Goal: Task Accomplishment & Management: Use online tool/utility

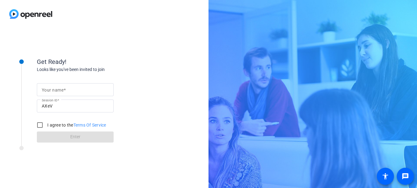
click at [80, 93] on input "Your name" at bounding box center [75, 89] width 67 height 7
click at [126, 67] on div "Looks like you've been invited to join" at bounding box center [98, 69] width 123 height 6
click at [87, 91] on input "Your name" at bounding box center [75, 89] width 67 height 7
type input "[PERSON_NAME]"
click at [38, 125] on input "I agree to the Terms Of Service" at bounding box center [40, 125] width 12 height 12
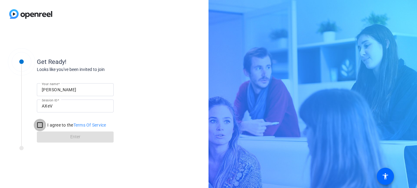
checkbox input "true"
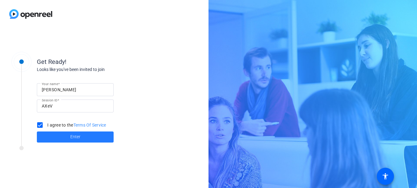
click at [79, 139] on span "Enter" at bounding box center [75, 137] width 10 height 6
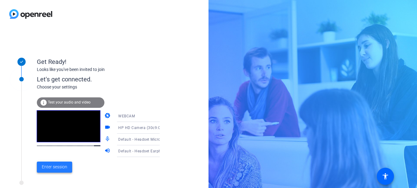
click at [56, 165] on span "Enter session" at bounding box center [54, 167] width 25 height 6
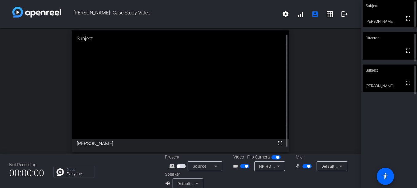
click at [243, 180] on div "Speaker volume_up Default - Headset Earphone (Plantronics Blackwire 3220 Series)" at bounding box center [211, 179] width 93 height 17
click at [300, 29] on div "open_in_new Subject fullscreen [PERSON_NAME]" at bounding box center [180, 91] width 361 height 126
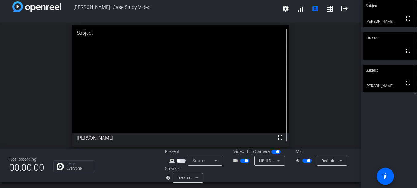
scroll to position [7, 0]
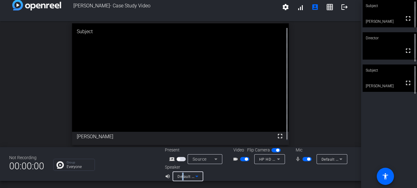
click at [182, 176] on span "Default - Headset Earphone (Plantronics Blackwire 3220 Series)" at bounding box center [234, 176] width 114 height 5
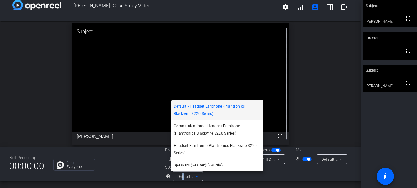
drag, startPoint x: 182, startPoint y: 176, endPoint x: 176, endPoint y: 146, distance: 30.3
click at [176, 146] on span "Headset Earphone (Plantronics Blackwire 3220 Series)" at bounding box center [217, 149] width 87 height 15
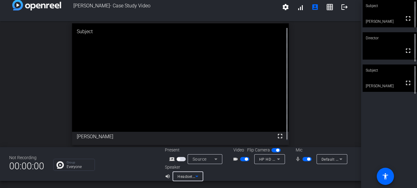
click at [333, 161] on span "Default - Headset Microphone (Plantronics Blackwire 3220 Series)" at bounding box center [380, 159] width 118 height 5
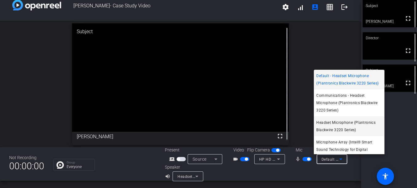
click at [333, 127] on span "Headset Microphone (Plantronics Blackwire 3220 Series)" at bounding box center [349, 126] width 66 height 15
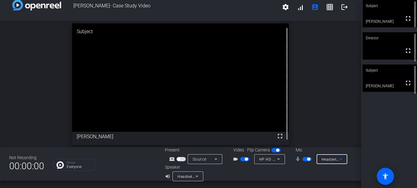
click at [193, 180] on icon at bounding box center [196, 176] width 7 height 7
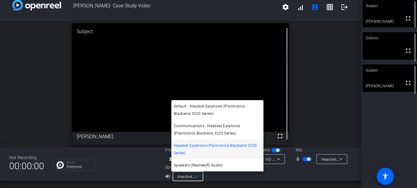
click at [193, 180] on div at bounding box center [208, 94] width 417 height 188
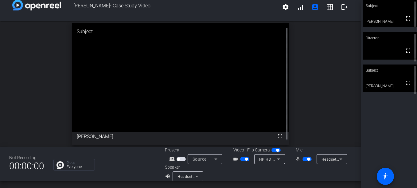
click at [207, 161] on div "Source" at bounding box center [203, 158] width 22 height 7
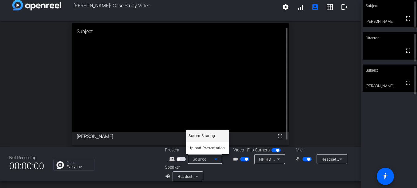
click at [332, 88] on div at bounding box center [208, 94] width 417 height 188
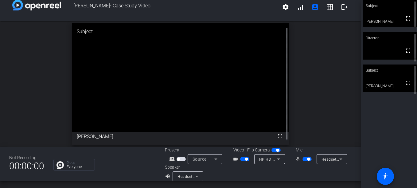
click at [126, 7] on span "[PERSON_NAME]- Case Study Video" at bounding box center [169, 7] width 217 height 15
click at [312, 10] on mat-icon "account_box" at bounding box center [314, 6] width 7 height 7
click at [382, 173] on mat-icon "accessibility" at bounding box center [385, 176] width 7 height 7
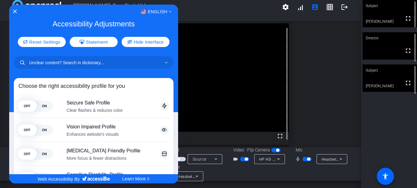
click at [208, 46] on div at bounding box center [208, 94] width 417 height 188
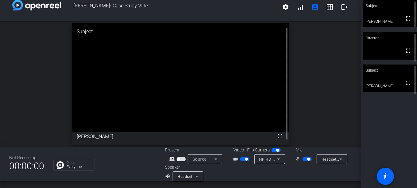
click at [36, 166] on span "00:00:00" at bounding box center [26, 165] width 35 height 15
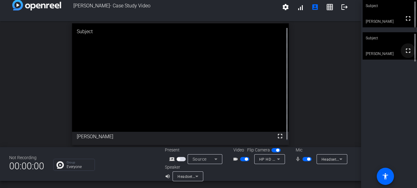
click at [407, 53] on mat-icon "fullscreen" at bounding box center [407, 50] width 7 height 7
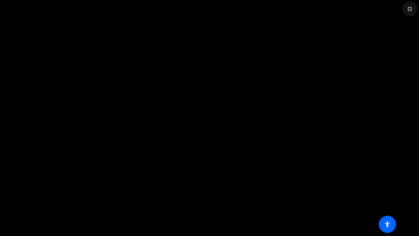
click at [408, 9] on mat-icon "fullscreen_exit" at bounding box center [409, 8] width 7 height 7
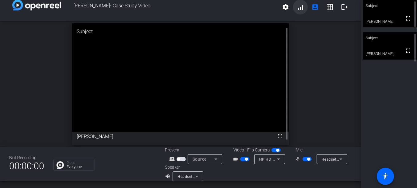
click at [296, 10] on span at bounding box center [300, 7] width 15 height 15
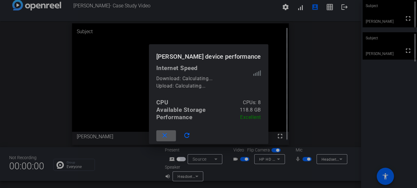
click at [172, 138] on span at bounding box center [166, 135] width 20 height 15
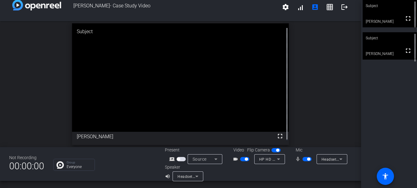
scroll to position [7, 0]
click at [327, 9] on mat-icon "grid_on" at bounding box center [329, 7] width 7 height 7
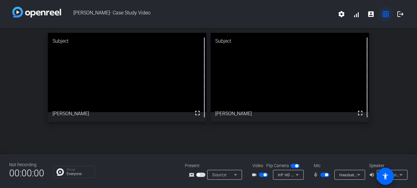
click at [388, 15] on mat-icon "grid_on" at bounding box center [385, 13] width 7 height 7
click at [344, 14] on mat-icon "settings" at bounding box center [341, 13] width 7 height 7
click at [322, 18] on div at bounding box center [208, 94] width 417 height 188
click at [25, 64] on div "Subject fullscreen [PERSON_NAME] Subject fullscreen [PERSON_NAME]" at bounding box center [208, 77] width 417 height 98
click at [295, 175] on icon at bounding box center [296, 174] width 7 height 7
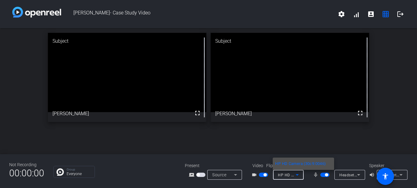
click at [374, 136] on div at bounding box center [208, 94] width 417 height 188
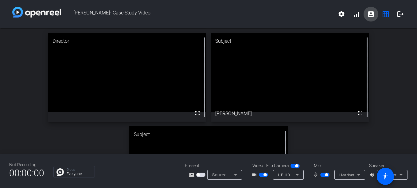
click at [372, 14] on mat-icon "account_box" at bounding box center [370, 13] width 7 height 7
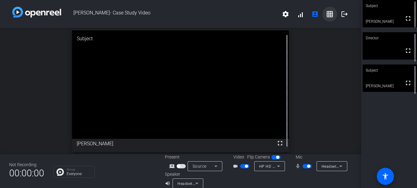
click at [326, 16] on mat-icon "grid_on" at bounding box center [329, 13] width 7 height 7
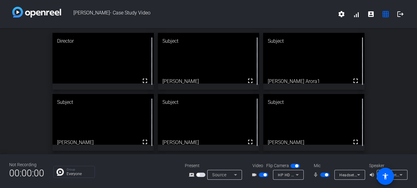
click at [390, 97] on div "Director fullscreen Subject fullscreen [PERSON_NAME] Subject fullscreen [PERSON…" at bounding box center [208, 91] width 417 height 127
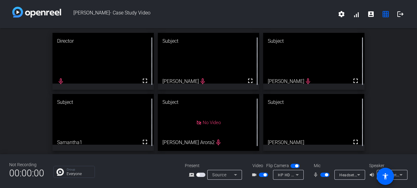
scroll to position [0, 0]
